Goal: Task Accomplishment & Management: Manage account settings

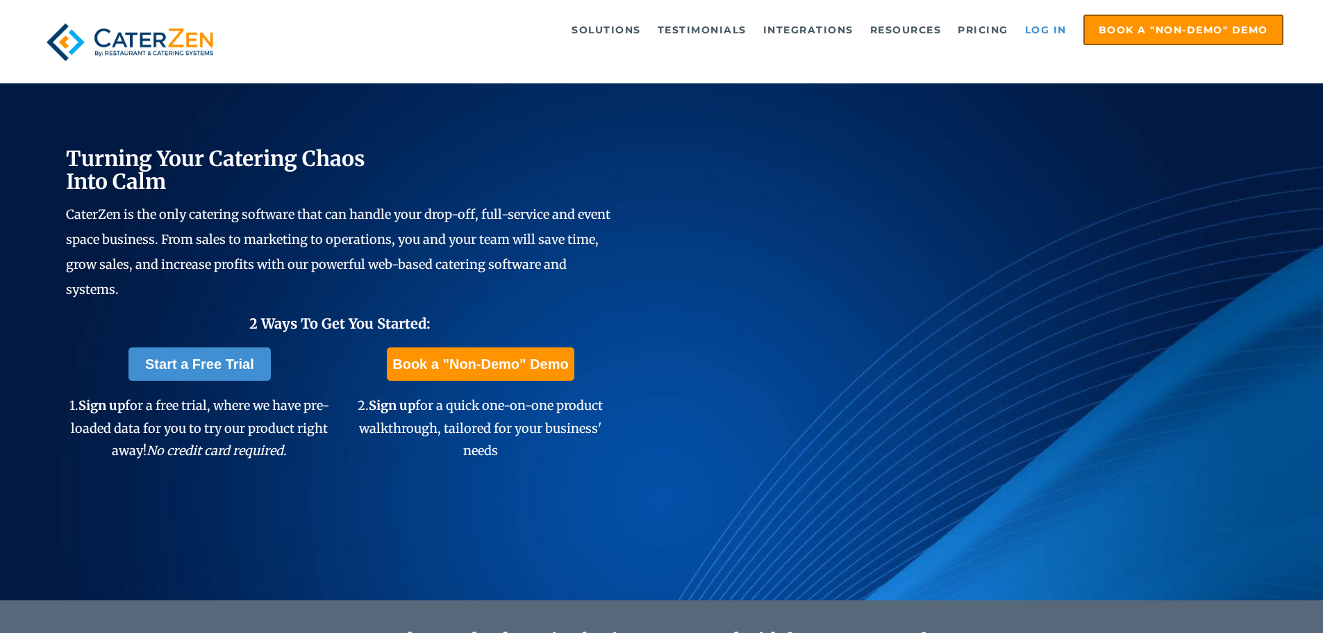
drag, startPoint x: 0, startPoint y: 0, endPoint x: 1036, endPoint y: 31, distance: 1036.6
click at [1036, 31] on link "Log in" at bounding box center [1046, 30] width 56 height 28
click at [1036, 24] on link "Log in" at bounding box center [1046, 30] width 56 height 28
click at [1036, 33] on link "Log in" at bounding box center [1046, 30] width 56 height 28
